Goal: Task Accomplishment & Management: Manage account settings

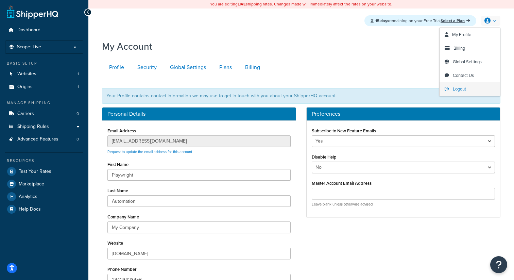
click at [458, 91] on span "Logout" at bounding box center [459, 89] width 13 height 6
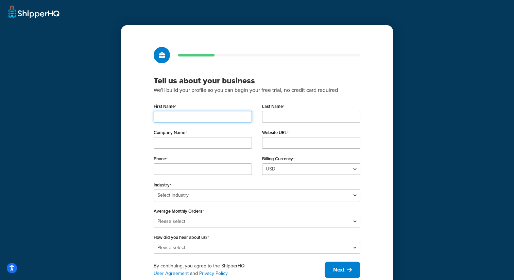
click at [194, 117] on input "First Name" at bounding box center [203, 117] width 98 height 12
type input "Playwright"
type input "Automation"
type input "My Company"
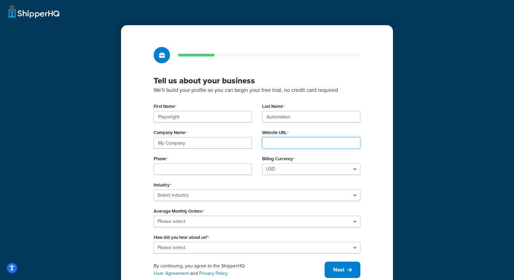
click at [283, 145] on input "Website URL" at bounding box center [311, 143] width 98 height 12
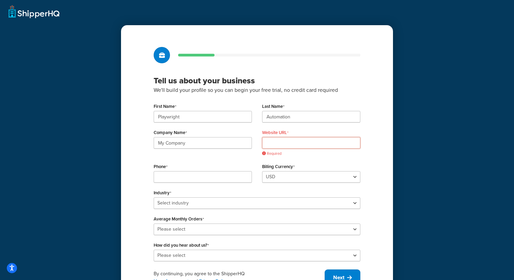
click at [286, 140] on input "Website URL" at bounding box center [311, 143] width 98 height 12
paste input "[DOMAIN_NAME]"
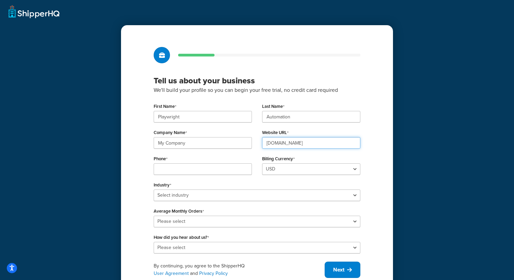
type input "[DOMAIN_NAME]"
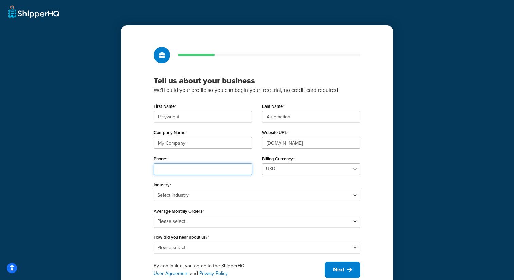
click at [233, 168] on input "Phone" at bounding box center [203, 169] width 98 height 12
type input "23423423456"
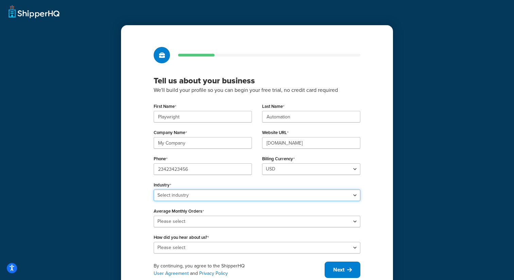
click at [210, 197] on select "Select industry Automotive Adult Agriculture Alcohol, Tobacco & CBD Arts & Craf…" at bounding box center [257, 195] width 207 height 12
select select "6"
click at [154, 189] on select "Select industry Automotive Adult Agriculture Alcohol, Tobacco & CBD Arts & Craf…" at bounding box center [257, 195] width 207 height 12
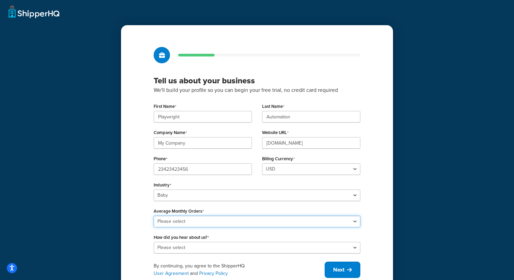
click at [182, 224] on select "Please select 0-500 501-1,000 1,001-10,000 10,001-20,000 Over 20,000" at bounding box center [257, 222] width 207 height 12
select select "3"
click at [154, 216] on select "Please select 0-500 501-1,000 1,001-10,000 10,001-20,000 Over 20,000" at bounding box center [257, 222] width 207 height 12
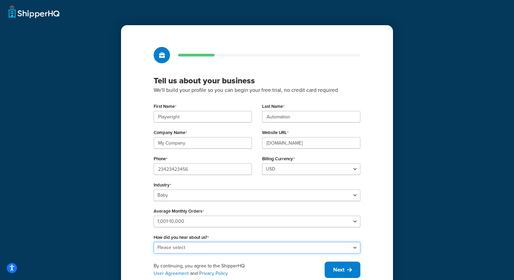
click at [182, 244] on select "Please select Online Search App Store or Marketplace Listing Referred by Agency…" at bounding box center [257, 248] width 207 height 12
select select "2"
click at [154, 242] on select "Please select Online Search App Store or Marketplace Listing Referred by Agency…" at bounding box center [257, 248] width 207 height 12
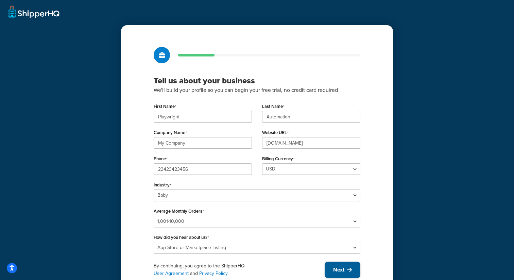
click at [344, 271] on span "Next" at bounding box center [338, 269] width 11 height 7
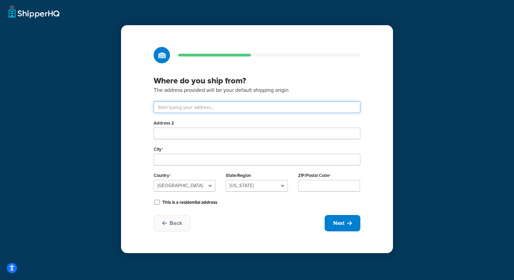
click at [235, 105] on input "text" at bounding box center [257, 107] width 207 height 12
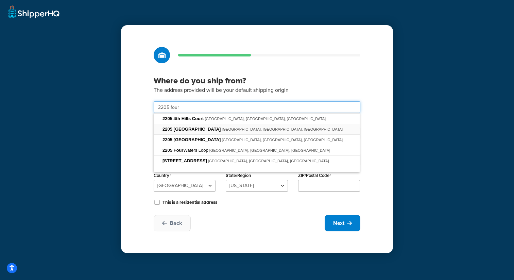
type input "2205 Four Waters Lp"
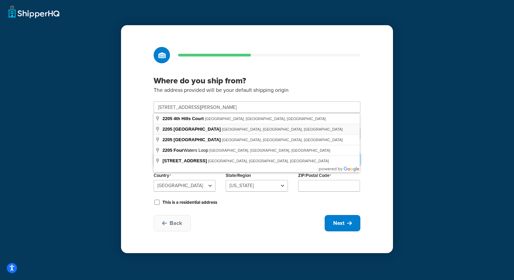
type input "Andice"
type input "78628"
click at [275, 188] on select "Alabama Alaska American Samoa Arizona Arkansas Armed Forces Americas Armed Forc…" at bounding box center [257, 186] width 62 height 12
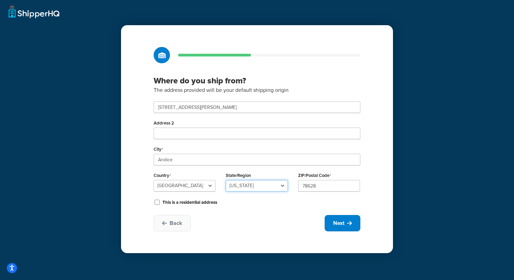
click at [226, 180] on select "Alabama Alaska American Samoa Arizona Arkansas Armed Forces Americas Armed Forc…" at bounding box center [257, 186] width 62 height 12
click at [347, 223] on icon at bounding box center [349, 222] width 5 height 5
select select "1"
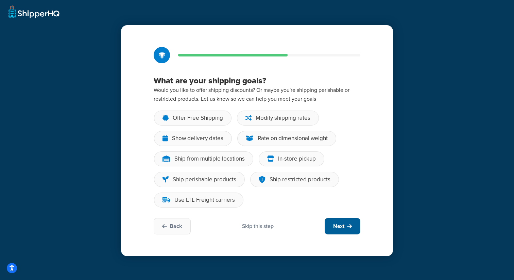
click at [347, 223] on icon at bounding box center [349, 225] width 5 height 5
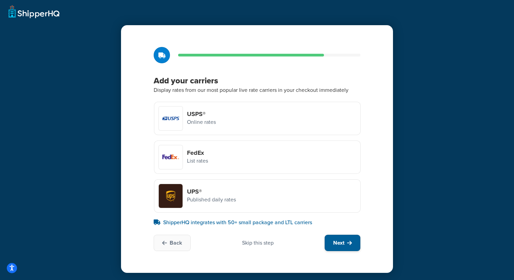
click at [355, 237] on button "Next" at bounding box center [343, 243] width 36 height 16
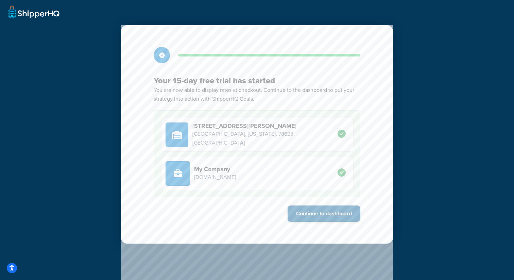
click at [332, 217] on button "Continue to dashboard" at bounding box center [324, 213] width 73 height 16
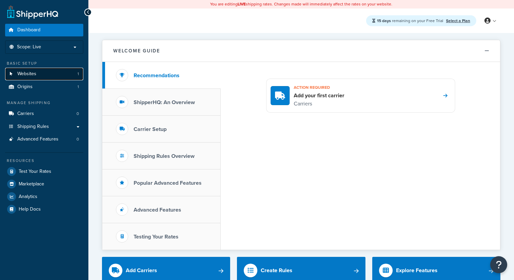
click at [44, 74] on link "Websites 1" at bounding box center [44, 74] width 78 height 13
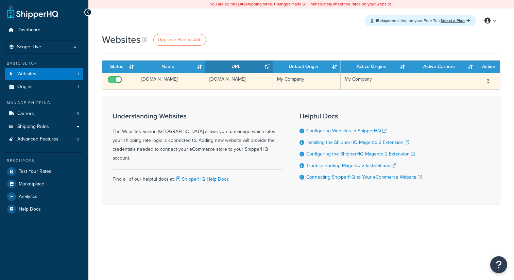
click at [185, 85] on td "[DOMAIN_NAME]" at bounding box center [171, 81] width 68 height 17
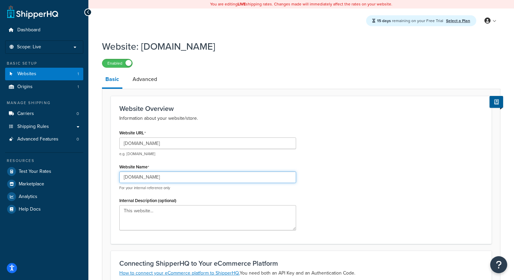
drag, startPoint x: 167, startPoint y: 178, endPoint x: 102, endPoint y: 176, distance: 65.0
click at [102, 176] on form "Website Overview Information about your website/store. Website URL [DOMAIN_NAME…" at bounding box center [301, 265] width 398 height 338
type input "Prod Test"
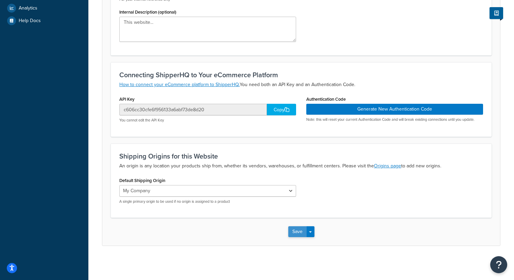
click at [297, 231] on button "Save" at bounding box center [297, 231] width 18 height 11
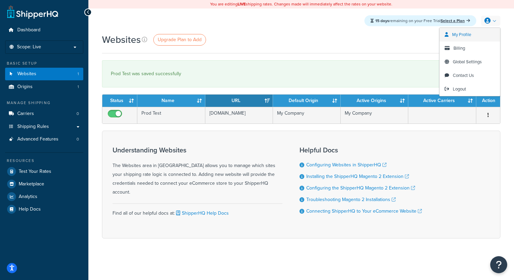
click at [462, 36] on span "My Profile" at bounding box center [461, 34] width 19 height 6
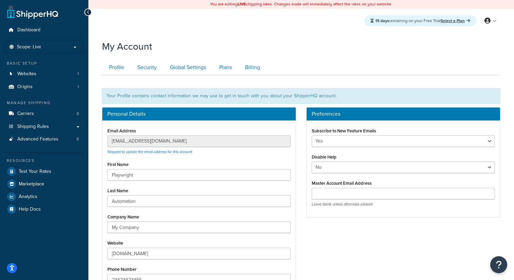
click at [91, 141] on div "My Account Contact Us Send Us A Message Contact Information Name * Email * Comp…" at bounding box center [301, 206] width 426 height 341
click at [83, 107] on link "Carriers 0" at bounding box center [44, 113] width 78 height 13
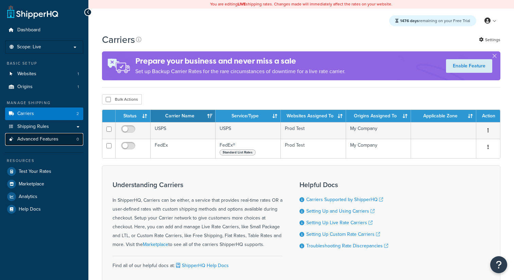
click at [65, 140] on link "Advanced Features 0" at bounding box center [44, 139] width 78 height 13
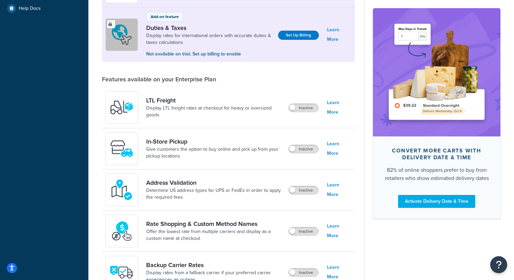
scroll to position [300, 0]
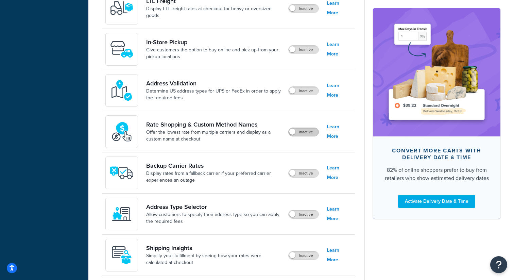
click at [309, 130] on label "Inactive" at bounding box center [304, 132] width 30 height 8
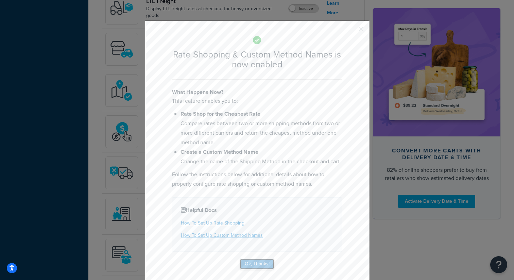
click at [253, 267] on button "Ok, Thanks!" at bounding box center [257, 263] width 34 height 11
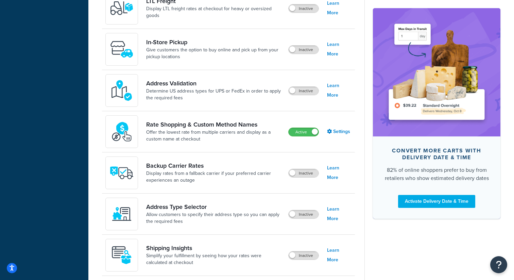
scroll to position [0, 0]
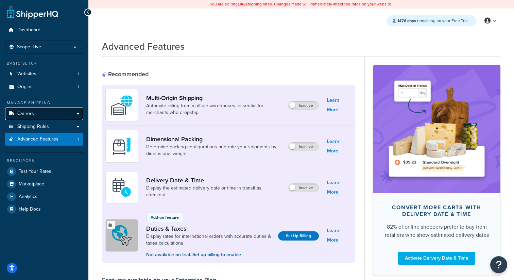
click at [39, 117] on link "Carriers" at bounding box center [44, 113] width 78 height 13
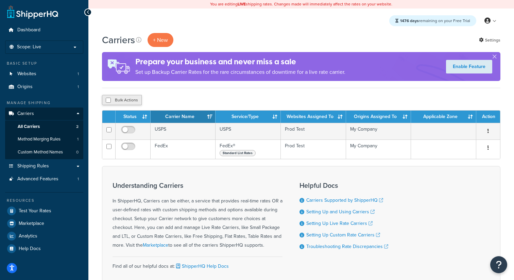
click at [133, 103] on button "Bulk Actions" at bounding box center [122, 100] width 40 height 10
checkbox input "true"
click at [133, 103] on button "Bulk Actions" at bounding box center [122, 100] width 40 height 10
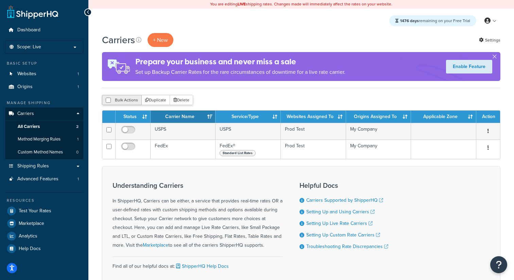
checkbox input "false"
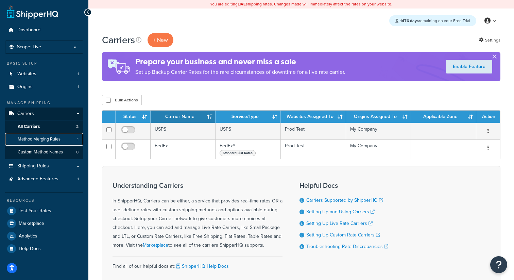
click at [55, 143] on link "Method Merging Rules 1" at bounding box center [44, 139] width 78 height 13
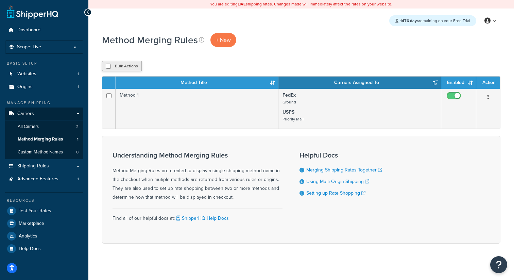
click at [127, 69] on button "Bulk Actions" at bounding box center [122, 66] width 40 height 10
checkbox input "true"
click at [182, 67] on button "Delete" at bounding box center [181, 66] width 23 height 10
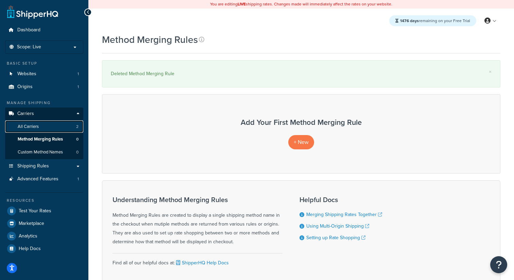
click at [46, 123] on link "All Carriers 2" at bounding box center [44, 126] width 78 height 13
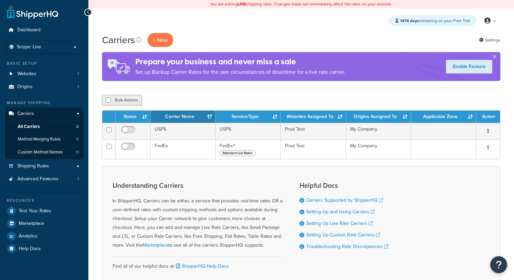
click at [114, 97] on button "Bulk Actions" at bounding box center [122, 100] width 40 height 10
checkbox input "true"
click at [179, 97] on button "Delete" at bounding box center [181, 100] width 23 height 10
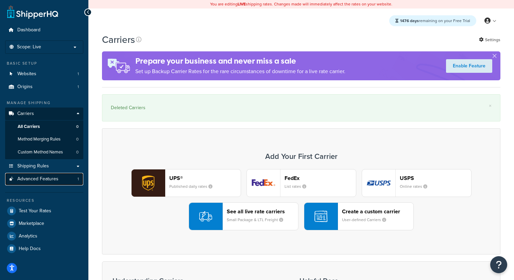
click at [61, 180] on link "Advanced Features 1" at bounding box center [44, 179] width 78 height 13
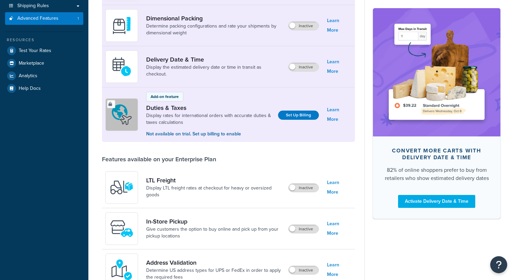
scroll to position [196, 0]
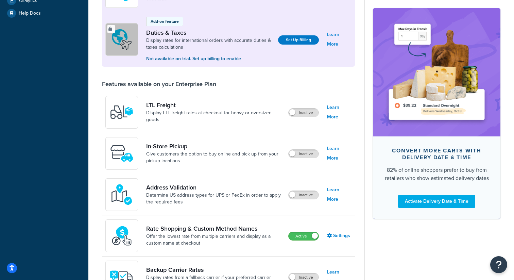
click at [301, 232] on div "Active" at bounding box center [303, 236] width 31 height 10
click at [299, 237] on label "Active" at bounding box center [304, 236] width 30 height 8
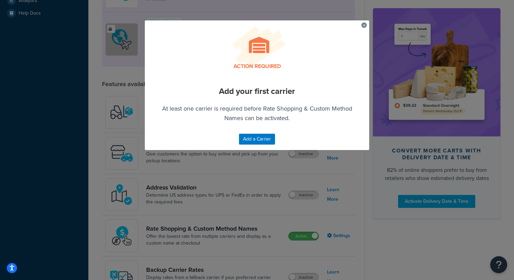
click at [363, 24] on button "button" at bounding box center [363, 23] width 2 height 2
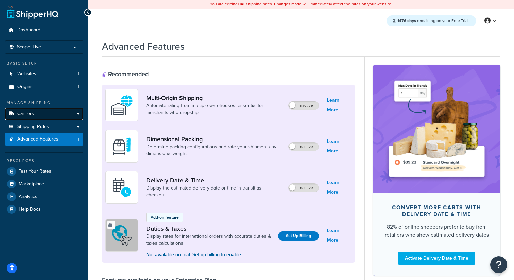
click at [32, 113] on span "Carriers" at bounding box center [25, 114] width 17 height 6
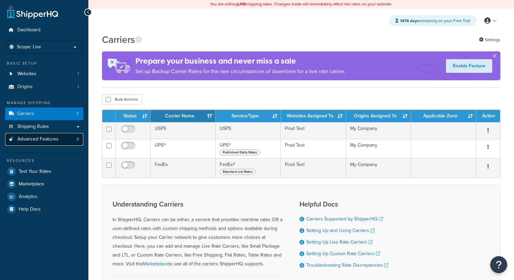
drag, startPoint x: 0, startPoint y: 0, endPoint x: 37, endPoint y: 141, distance: 145.9
click at [37, 141] on span "Advanced Features" at bounding box center [37, 139] width 41 height 6
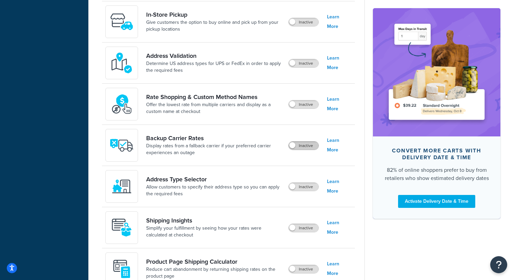
scroll to position [299, 0]
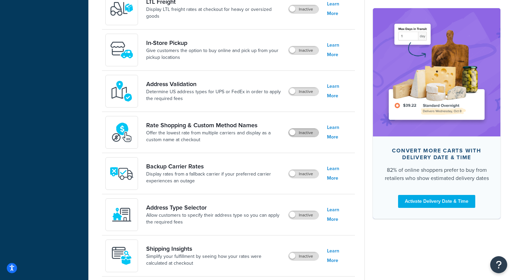
click at [304, 135] on label "Inactive" at bounding box center [304, 133] width 30 height 8
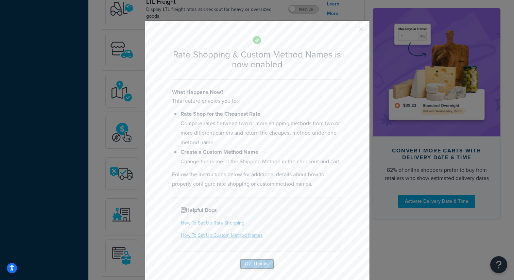
click at [265, 261] on button "Ok, Thanks!" at bounding box center [257, 263] width 34 height 11
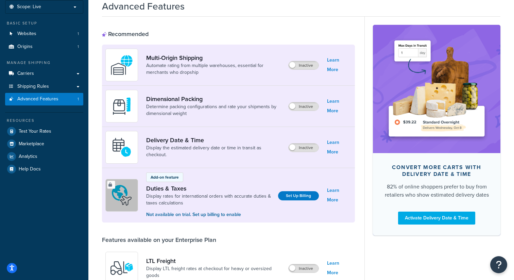
scroll to position [0, 0]
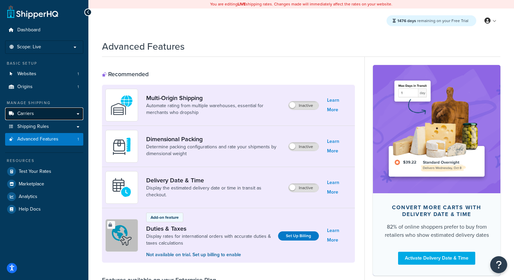
click at [46, 114] on link "Carriers" at bounding box center [44, 113] width 78 height 13
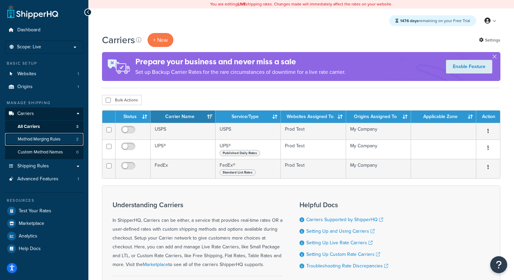
click at [46, 140] on span "Method Merging Rules" at bounding box center [39, 139] width 43 height 6
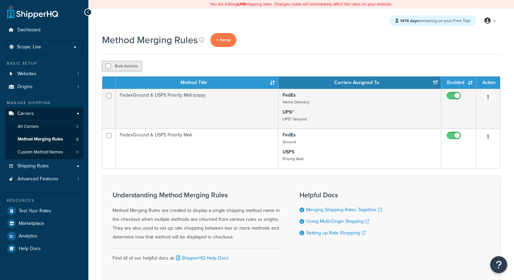
click at [135, 69] on button "Bulk Actions" at bounding box center [122, 66] width 40 height 10
checkbox input "true"
click at [185, 67] on button "Delete" at bounding box center [181, 66] width 23 height 10
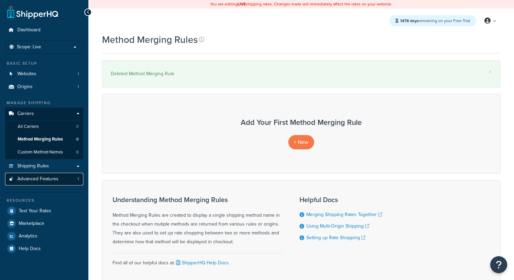
click at [67, 180] on link "Advanced Features 1" at bounding box center [44, 179] width 78 height 13
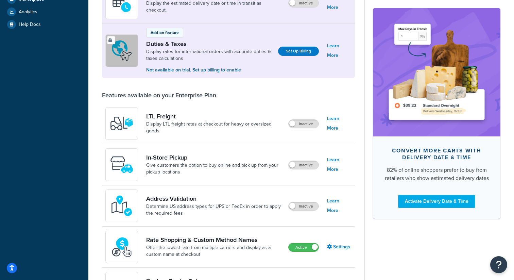
scroll to position [251, 0]
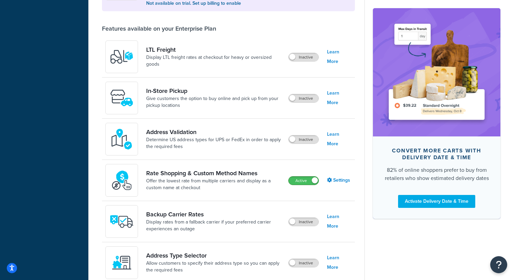
click at [302, 177] on div "Active" at bounding box center [303, 180] width 31 height 9
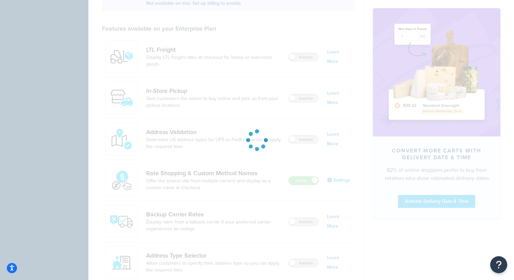
scroll to position [0, 0]
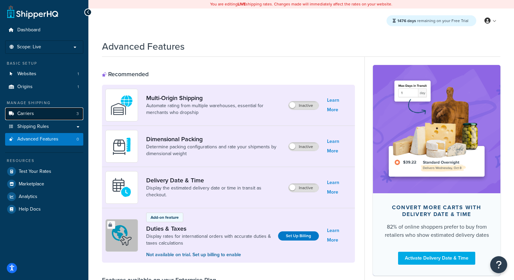
click at [50, 116] on link "Carriers 3" at bounding box center [44, 113] width 78 height 13
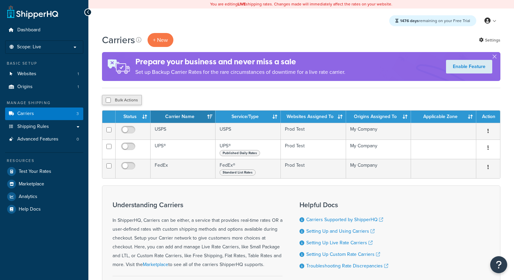
click at [123, 100] on button "Bulk Actions" at bounding box center [122, 100] width 40 height 10
checkbox input "true"
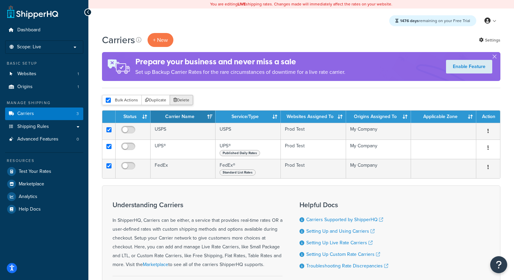
click at [184, 98] on button "Delete" at bounding box center [181, 100] width 23 height 10
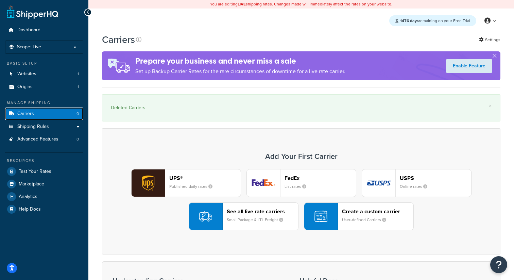
click at [68, 115] on link "Carriers 0" at bounding box center [44, 113] width 78 height 13
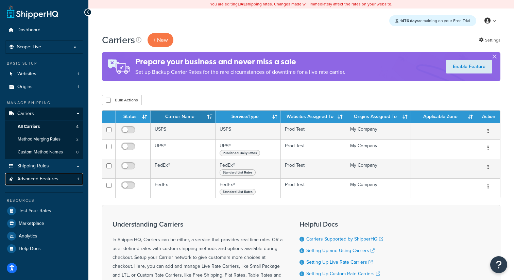
click at [52, 180] on span "Advanced Features" at bounding box center [37, 179] width 41 height 6
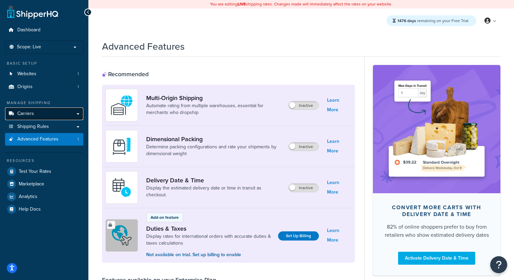
click at [56, 118] on link "Carriers" at bounding box center [44, 113] width 78 height 13
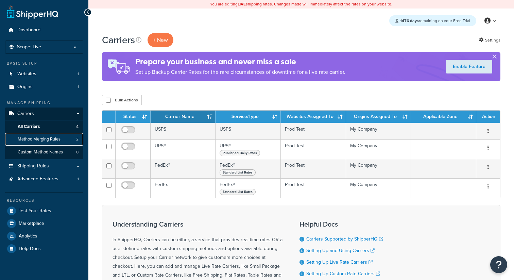
click at [53, 136] on span "Method Merging Rules" at bounding box center [39, 139] width 43 height 6
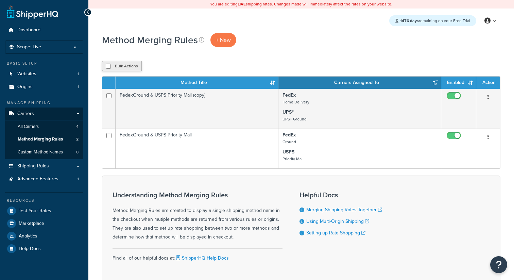
click at [139, 64] on button "Bulk Actions" at bounding box center [122, 66] width 40 height 10
checkbox input "true"
click at [182, 72] on div "Method Merging Rules + New Bulk Actions Duplicate Delete Contact Us Send Us A M…" at bounding box center [301, 170] width 426 height 274
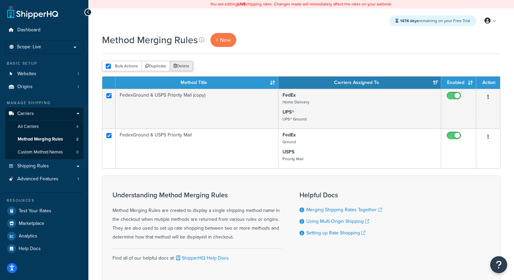
click at [188, 66] on button "Delete" at bounding box center [181, 66] width 23 height 10
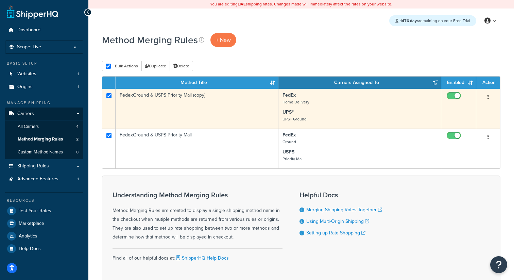
click at [488, 99] on icon "button" at bounding box center [488, 97] width 1 height 5
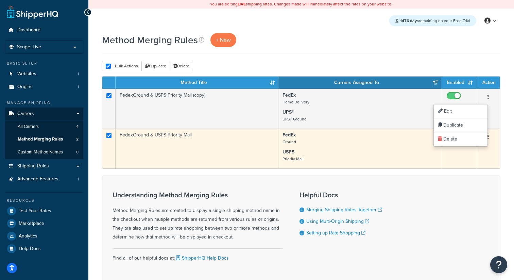
click at [454, 140] on input "checkbox" at bounding box center [455, 137] width 19 height 9
checkbox input "false"
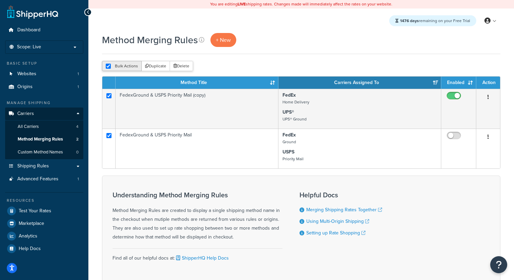
click at [119, 67] on button "Bulk Actions" at bounding box center [122, 66] width 40 height 10
checkbox input "false"
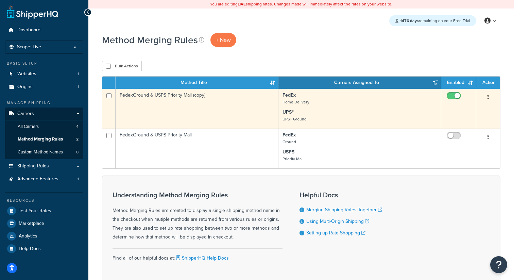
click at [488, 97] on icon "button" at bounding box center [488, 97] width 1 height 5
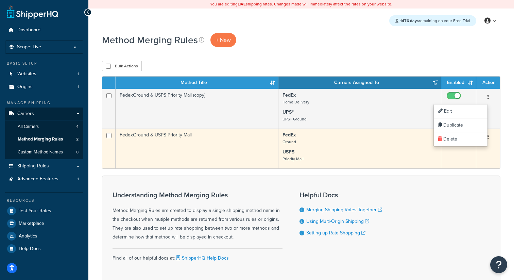
click at [460, 140] on input "checkbox" at bounding box center [455, 137] width 19 height 9
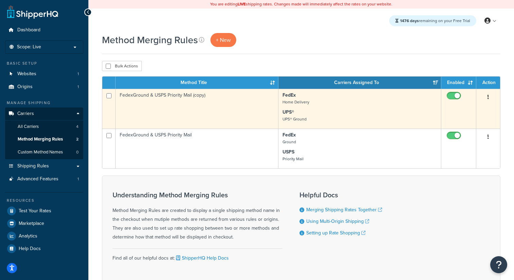
click at [489, 99] on button "button" at bounding box center [489, 97] width 10 height 11
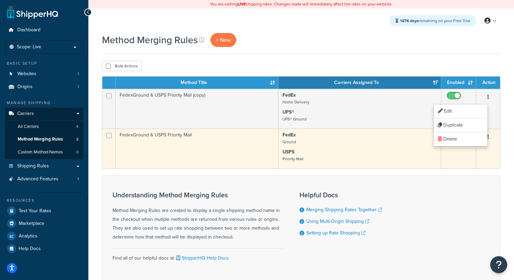
click at [457, 140] on input "checkbox" at bounding box center [455, 137] width 19 height 9
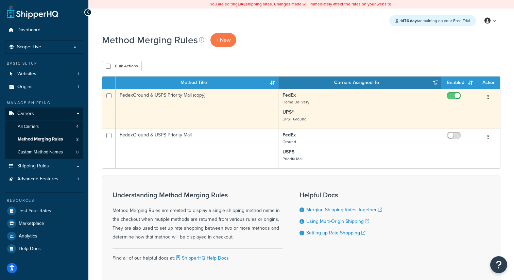
click at [490, 98] on button "button" at bounding box center [489, 97] width 10 height 11
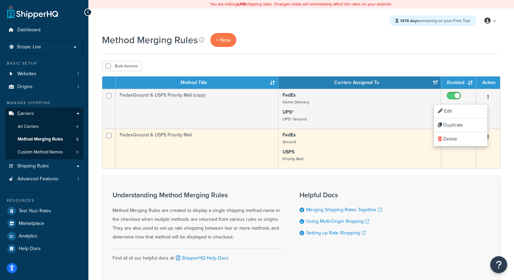
click at [464, 141] on input "checkbox" at bounding box center [455, 137] width 19 height 9
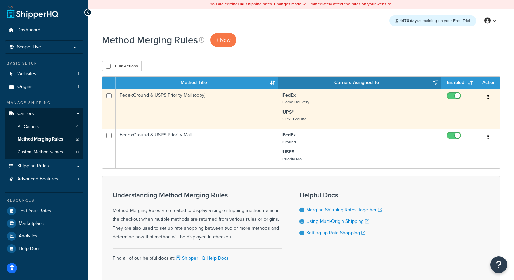
click at [488, 97] on icon "button" at bounding box center [488, 97] width 1 height 5
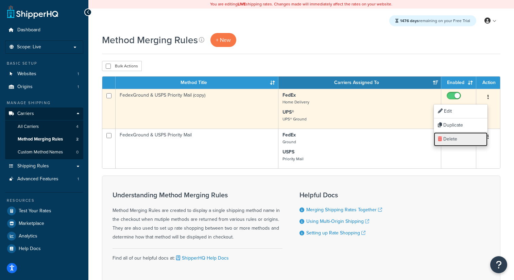
click at [472, 137] on link "Delete" at bounding box center [461, 139] width 54 height 14
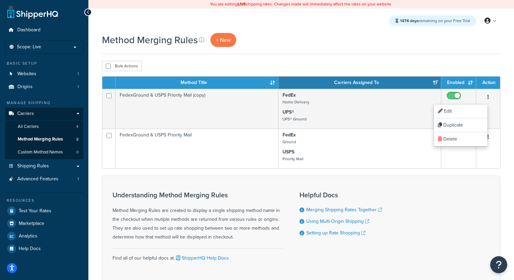
click at [483, 58] on div "Method Merging Rules + New Bulk Actions Duplicate Delete Contact Us Send Us A M…" at bounding box center [301, 170] width 426 height 274
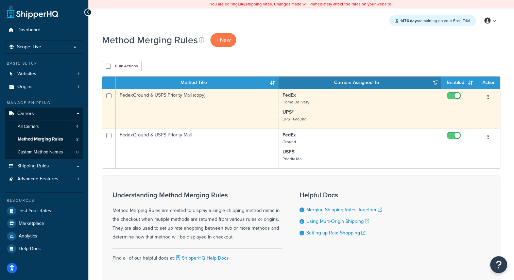
click at [489, 101] on button "button" at bounding box center [489, 97] width 10 height 11
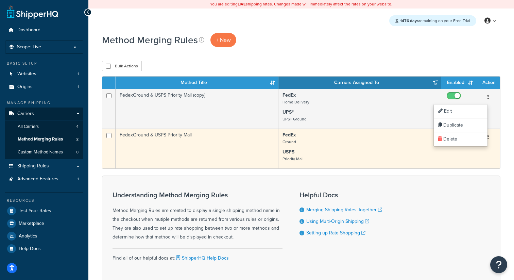
click at [453, 137] on input "checkbox" at bounding box center [455, 137] width 19 height 9
checkbox input "false"
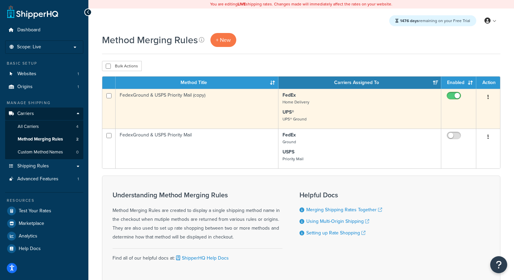
click at [488, 97] on icon "button" at bounding box center [488, 97] width 1 height 5
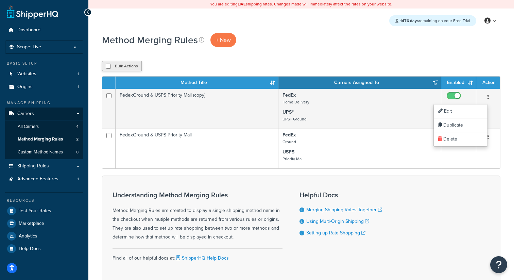
click at [115, 68] on button "Bulk Actions" at bounding box center [122, 66] width 40 height 10
checkbox input "true"
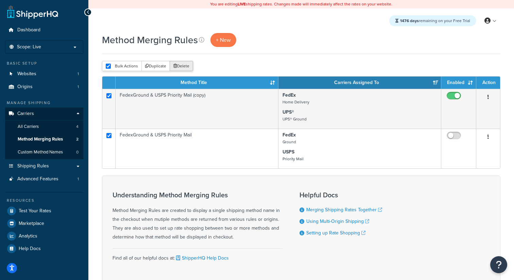
click at [185, 64] on button "Delete" at bounding box center [181, 66] width 23 height 10
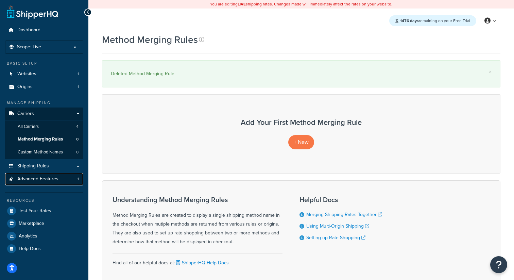
click at [63, 178] on link "Advanced Features 1" at bounding box center [44, 179] width 78 height 13
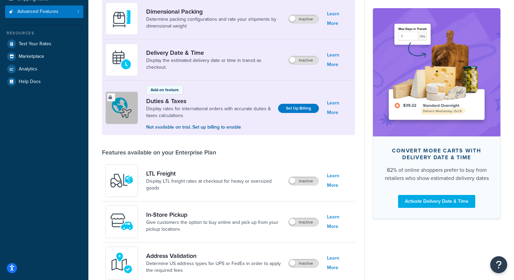
scroll to position [254, 0]
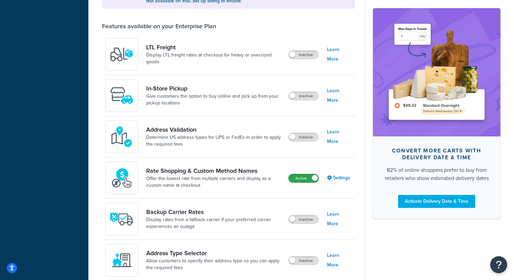
click at [306, 180] on label "Active" at bounding box center [304, 178] width 30 height 8
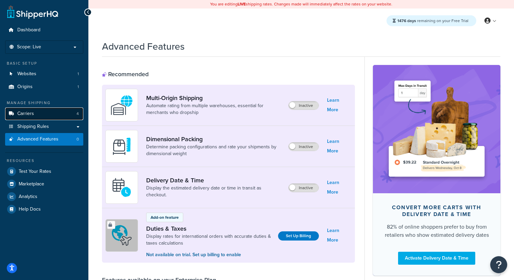
click at [70, 114] on link "Carriers 4" at bounding box center [44, 113] width 78 height 13
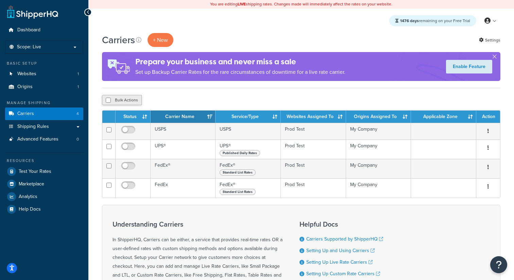
click at [121, 98] on button "Bulk Actions" at bounding box center [122, 100] width 40 height 10
checkbox input "true"
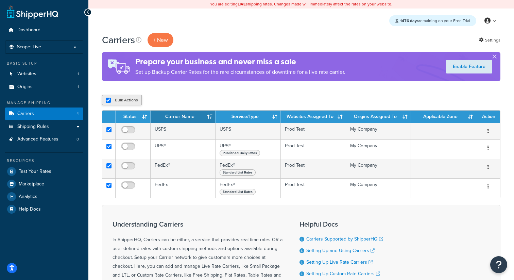
checkbox input "true"
click at [176, 97] on button "Delete" at bounding box center [181, 100] width 23 height 10
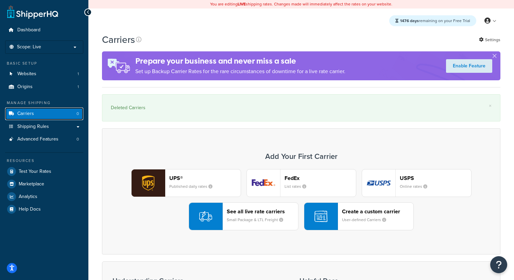
click at [72, 112] on link "Carriers 0" at bounding box center [44, 113] width 78 height 13
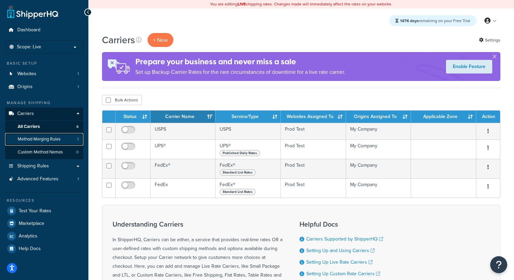
click at [56, 140] on span "Method Merging Rules" at bounding box center [39, 139] width 43 height 6
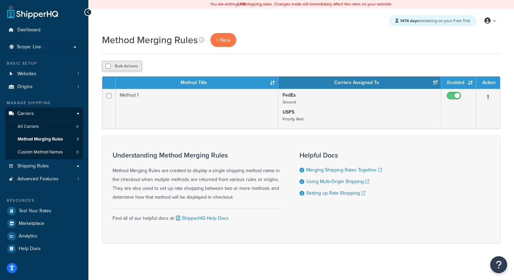
click at [134, 70] on button "Bulk Actions" at bounding box center [122, 66] width 40 height 10
checkbox input "true"
click at [191, 67] on button "Delete" at bounding box center [181, 66] width 23 height 10
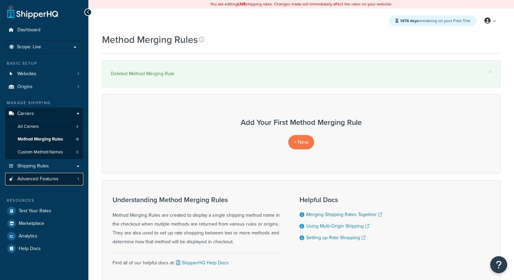
click at [62, 177] on link "Advanced Features 1" at bounding box center [44, 179] width 78 height 13
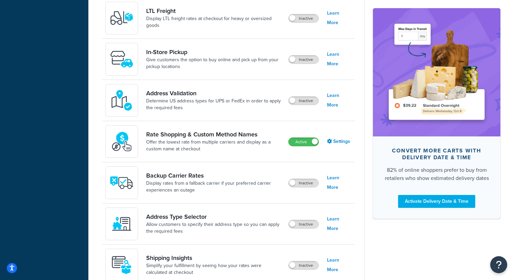
scroll to position [390, 0]
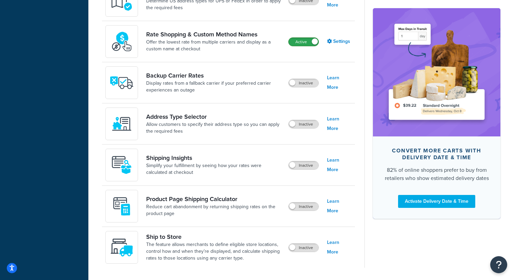
click at [311, 44] on label "Active" at bounding box center [304, 42] width 30 height 8
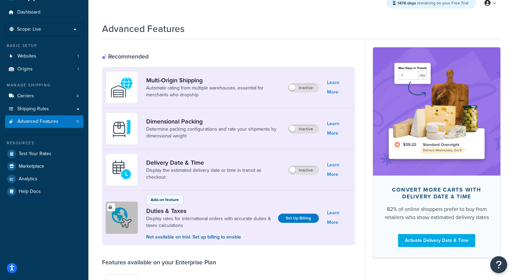
scroll to position [0, 0]
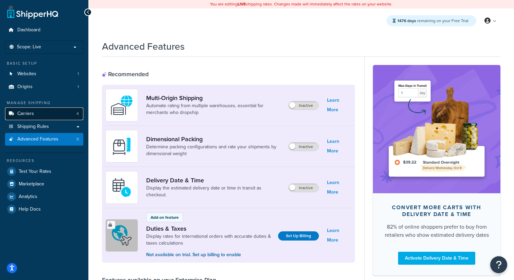
click at [51, 115] on link "Carriers 4" at bounding box center [44, 113] width 78 height 13
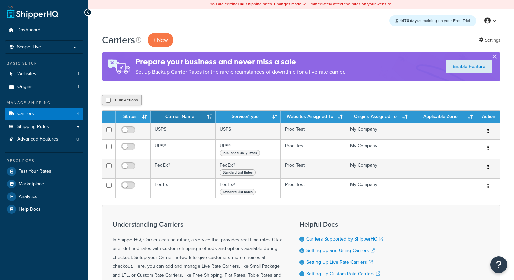
click at [132, 98] on button "Bulk Actions" at bounding box center [122, 100] width 40 height 10
checkbox input "true"
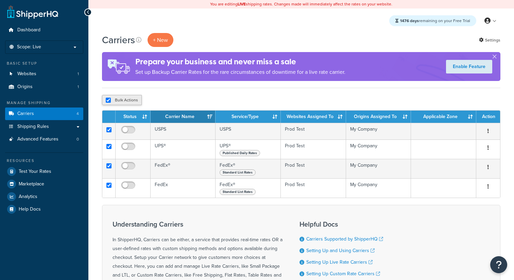
checkbox input "true"
click at [180, 99] on button "Delete" at bounding box center [181, 100] width 23 height 10
